Goal: Task Accomplishment & Management: Use online tool/utility

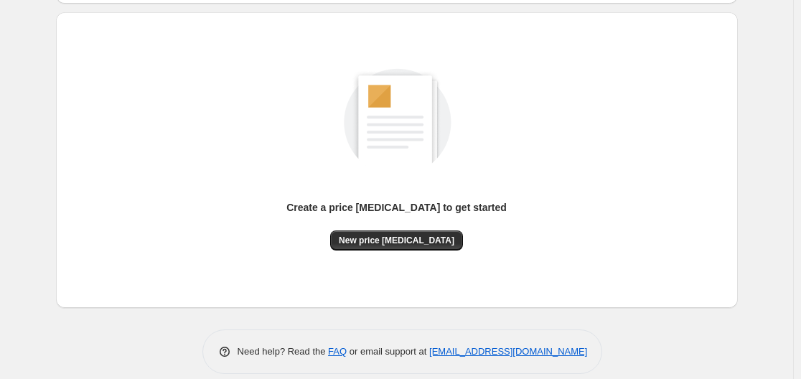
scroll to position [159, 0]
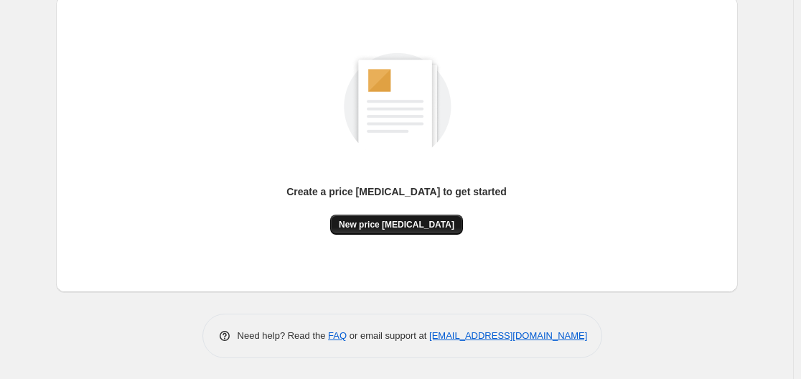
click at [422, 225] on span "New price [MEDICAL_DATA]" at bounding box center [397, 224] width 116 height 11
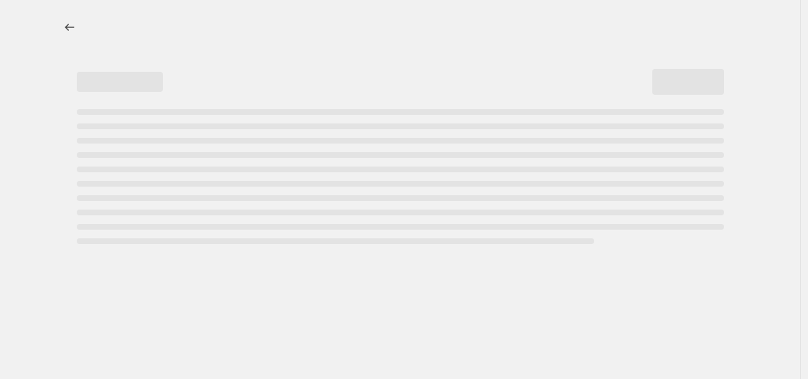
select select "percentage"
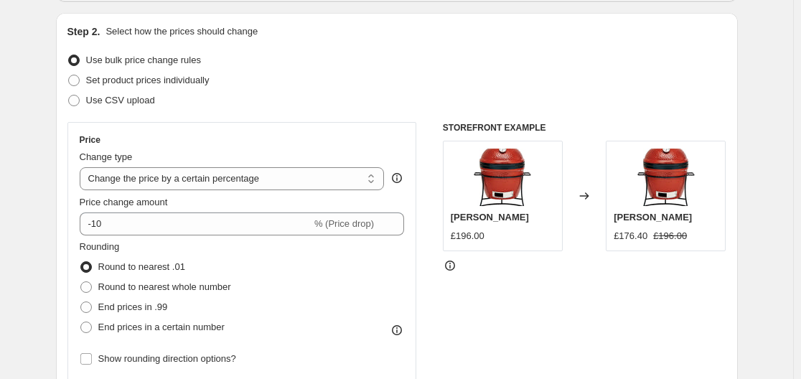
scroll to position [144, 0]
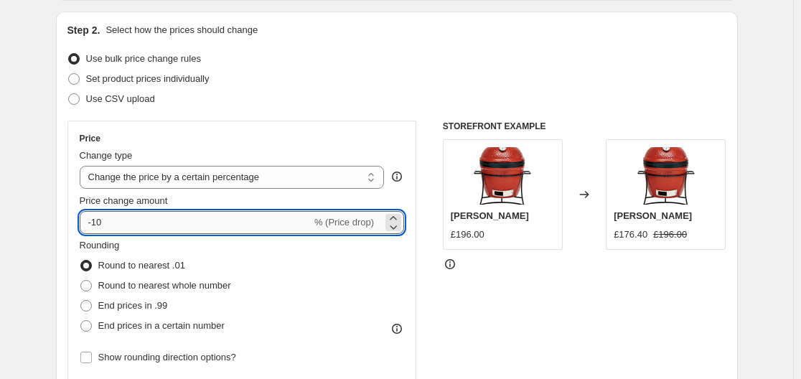
drag, startPoint x: 103, startPoint y: 223, endPoint x: 118, endPoint y: 223, distance: 15.1
click at [118, 223] on input "-10" at bounding box center [196, 222] width 232 height 23
type input "-1"
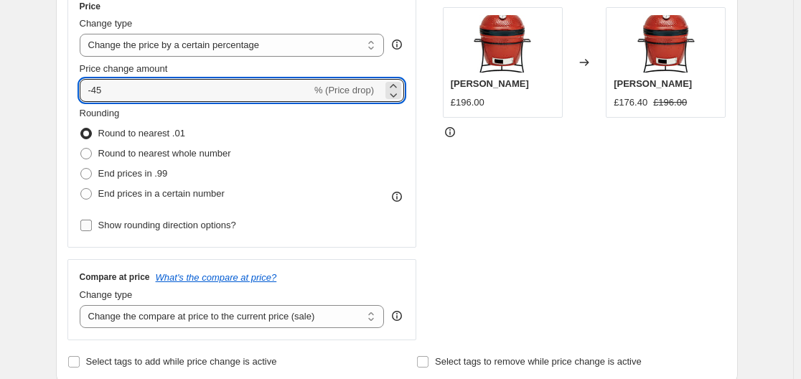
scroll to position [287, 0]
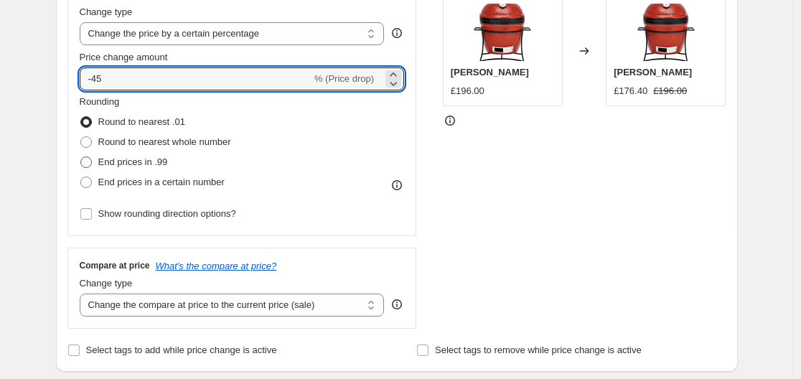
type input "-45"
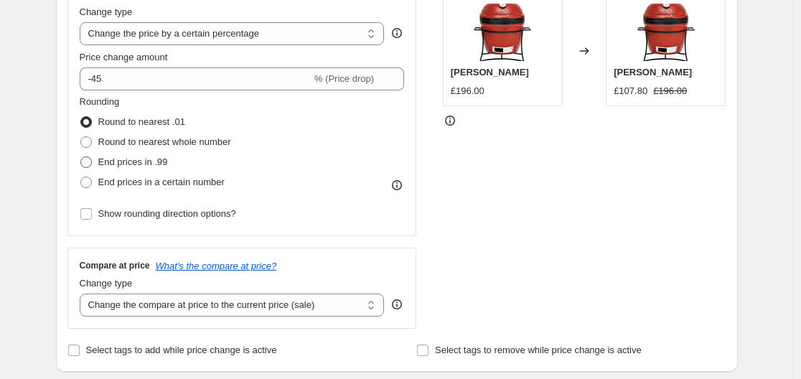
click at [88, 161] on span at bounding box center [85, 161] width 11 height 11
click at [81, 157] on input "End prices in .99" at bounding box center [80, 156] width 1 height 1
radio input "true"
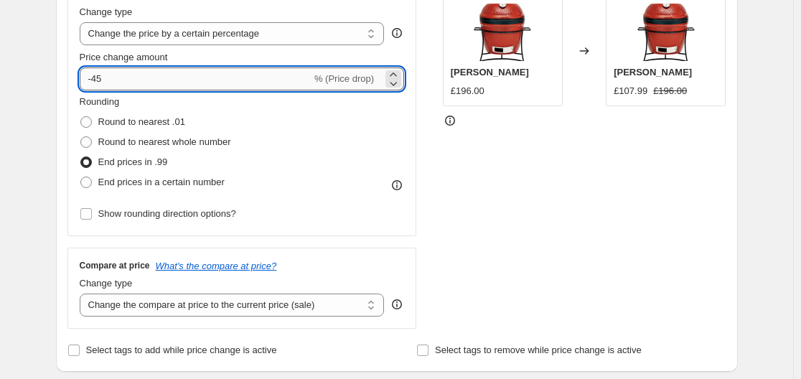
click at [97, 78] on input "-45" at bounding box center [196, 78] width 232 height 23
type input "-35"
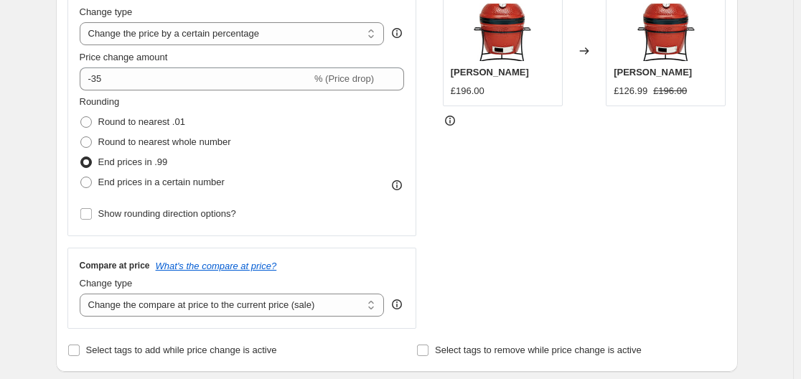
click at [60, 76] on div "Step 2. Select how the prices should change Use bulk price change rules Set pro…" at bounding box center [397, 120] width 682 height 504
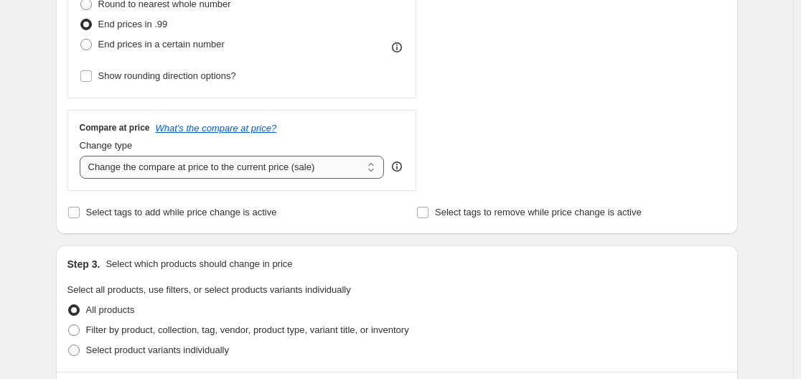
scroll to position [431, 0]
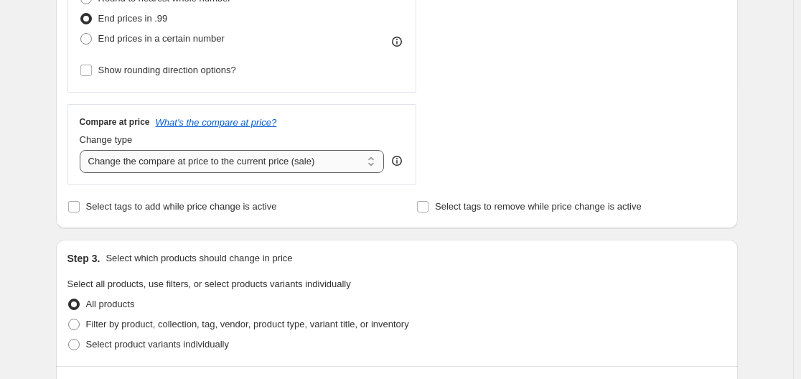
click at [170, 167] on select "Change the compare at price to the current price (sale) Change the compare at p…" at bounding box center [232, 161] width 305 height 23
select select "remove"
click at [83, 150] on select "Change the compare at price to the current price (sale) Change the compare at p…" at bounding box center [232, 161] width 305 height 23
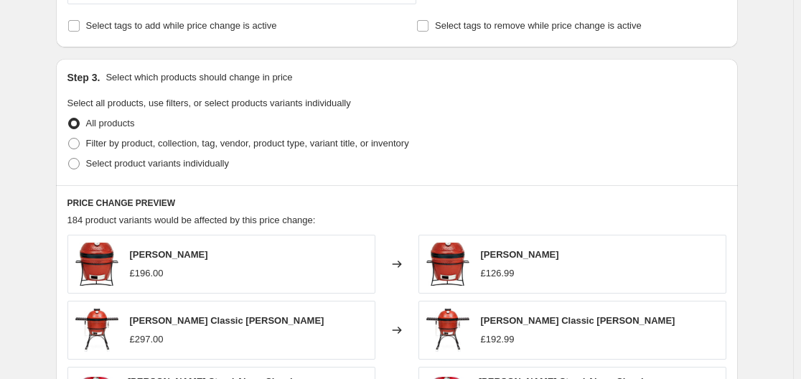
scroll to position [646, 0]
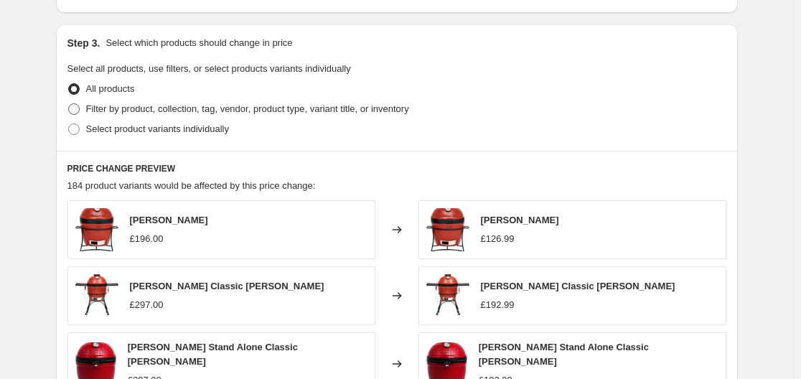
click at [132, 112] on span "Filter by product, collection, tag, vendor, product type, variant title, or inv…" at bounding box center [247, 108] width 323 height 11
click at [69, 104] on input "Filter by product, collection, tag, vendor, product type, variant title, or inv…" at bounding box center [68, 103] width 1 height 1
radio input "true"
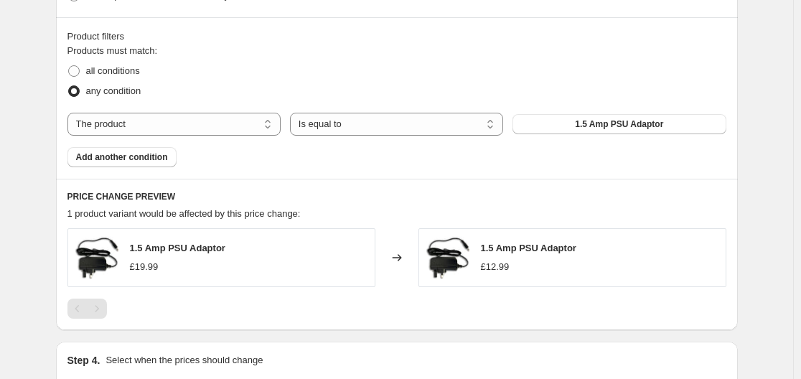
scroll to position [789, 0]
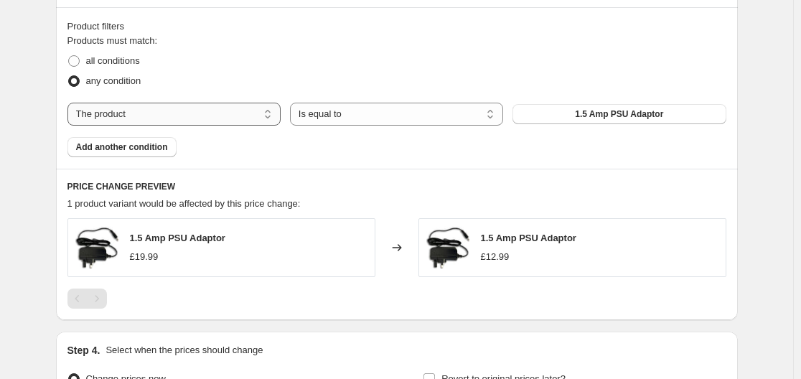
click at [222, 116] on select "The product The product's collection The product's tag The product's vendor The…" at bounding box center [173, 114] width 213 height 23
drag, startPoint x: 222, startPoint y: 116, endPoint x: 241, endPoint y: 116, distance: 18.7
click at [222, 116] on select "The product The product's collection The product's tag The product's vendor The…" at bounding box center [173, 114] width 213 height 23
click at [352, 116] on select "Is equal to Is not equal to" at bounding box center [396, 114] width 213 height 23
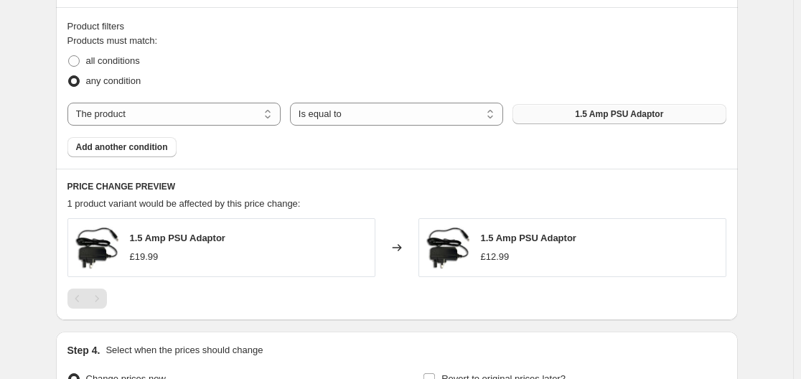
click at [608, 117] on span "1.5 Amp PSU Adaptor" at bounding box center [619, 113] width 88 height 11
click at [229, 111] on select "The product The product's collection The product's tag The product's vendor The…" at bounding box center [173, 114] width 213 height 23
select select "vendor"
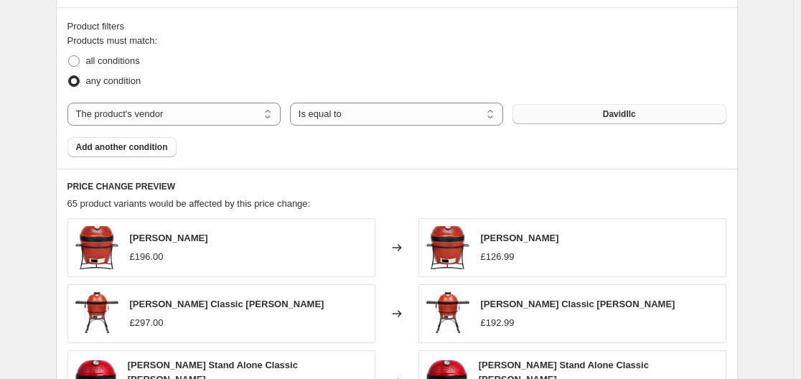
click at [593, 121] on button "Davidllc" at bounding box center [618, 114] width 213 height 20
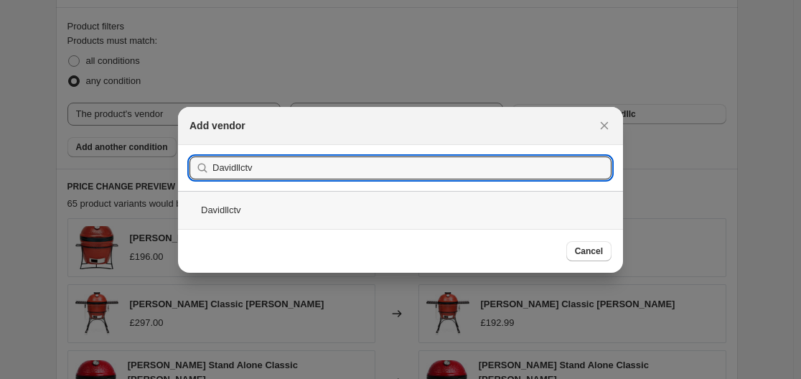
type input "Davidllctv"
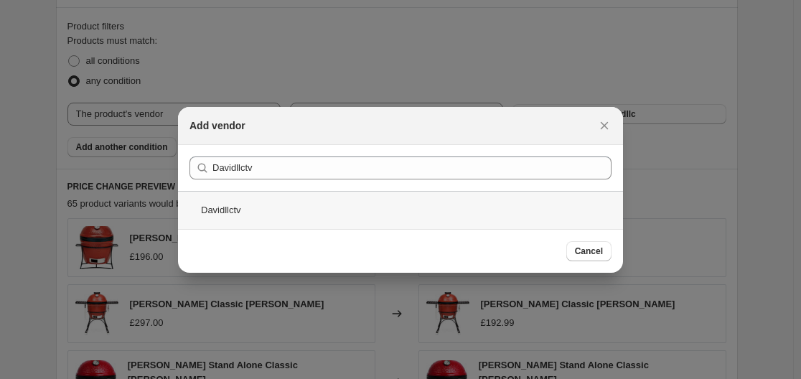
click at [273, 211] on div "Davidllctv" at bounding box center [400, 210] width 445 height 38
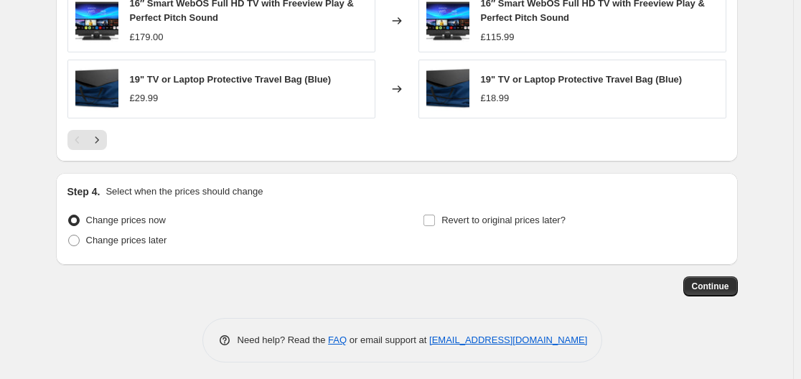
scroll to position [1227, 0]
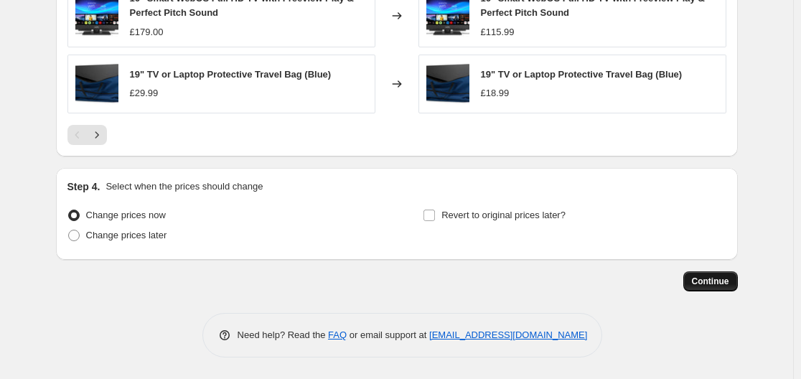
click at [702, 276] on span "Continue" at bounding box center [710, 281] width 37 height 11
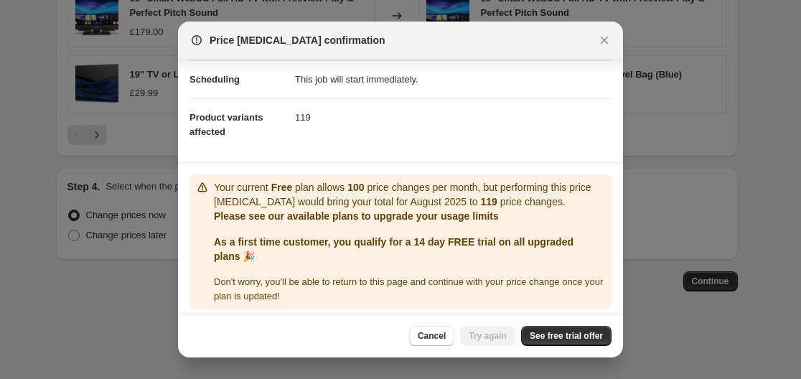
scroll to position [122, 0]
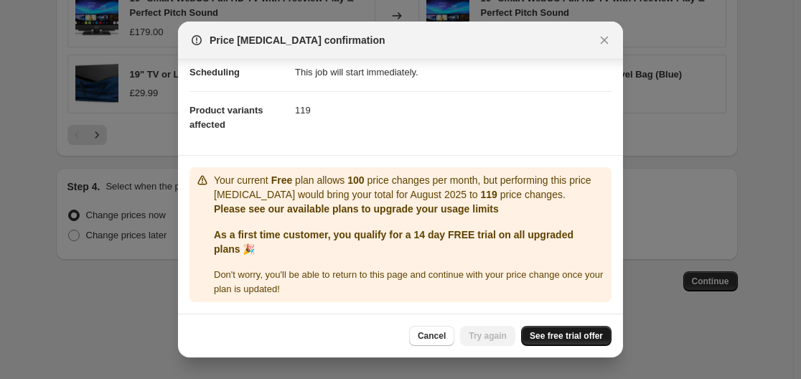
click at [560, 332] on span "See free trial offer" at bounding box center [566, 335] width 73 height 11
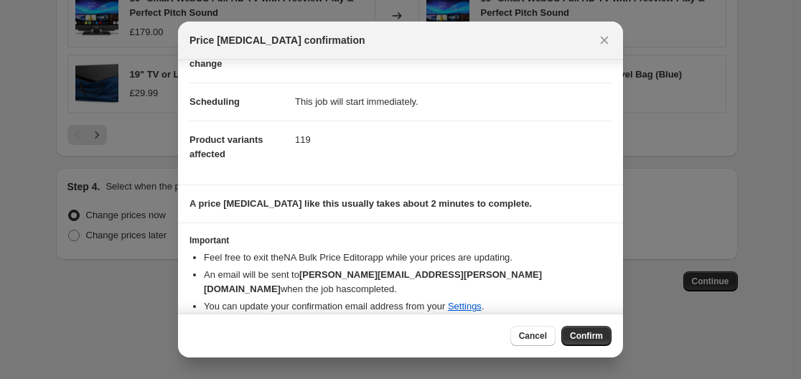
scroll to position [0, 0]
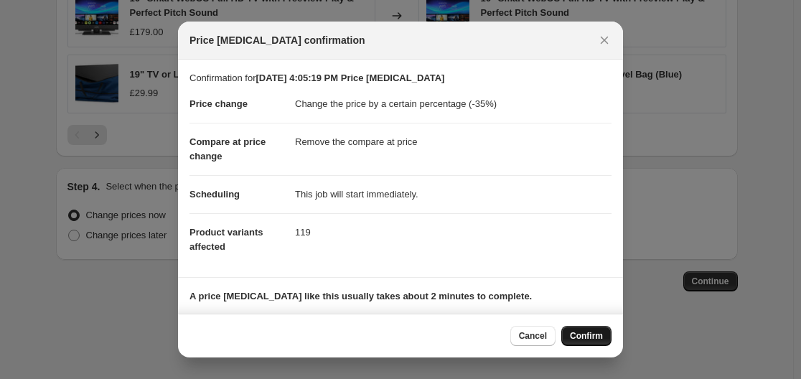
click at [585, 339] on span "Confirm" at bounding box center [586, 335] width 33 height 11
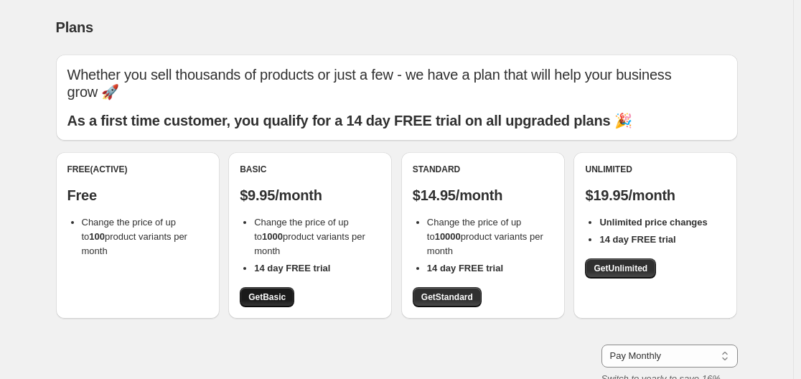
click at [278, 302] on span "Get Basic" at bounding box center [266, 296] width 37 height 11
